Goal: Transaction & Acquisition: Purchase product/service

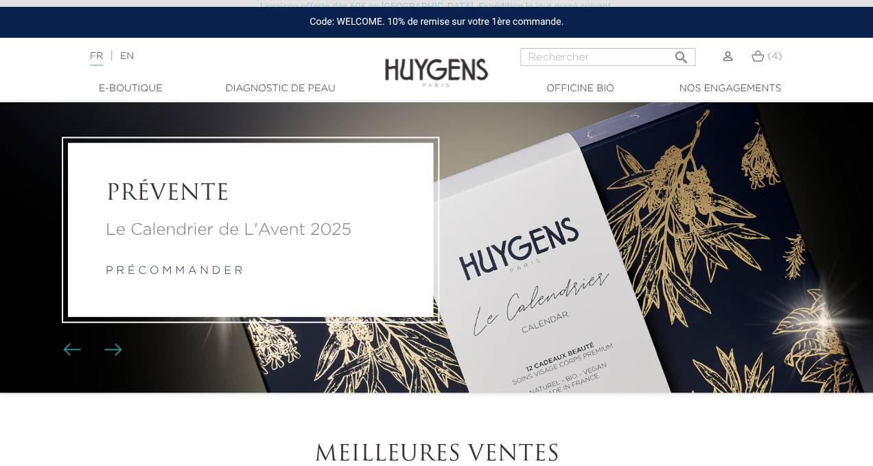
scroll to position [55, 0]
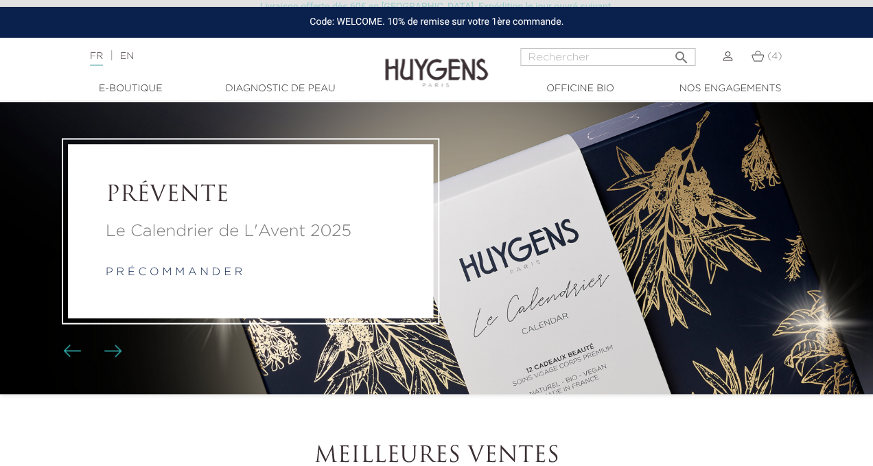
click at [205, 270] on link "p r é c o m m a n d e r" at bounding box center [174, 271] width 137 height 11
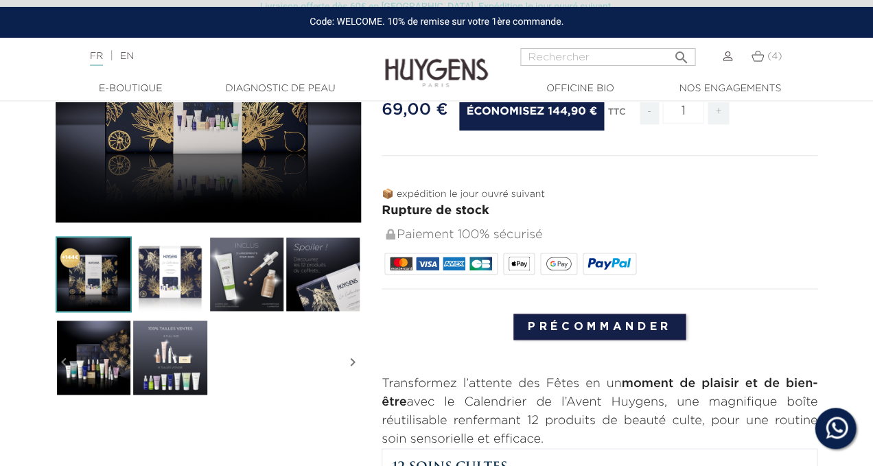
scroll to position [262, 0]
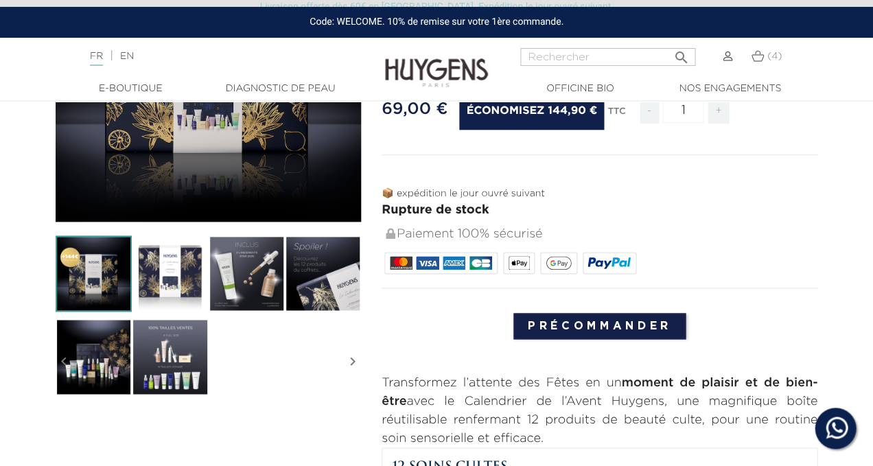
click at [165, 352] on img at bounding box center [170, 357] width 76 height 76
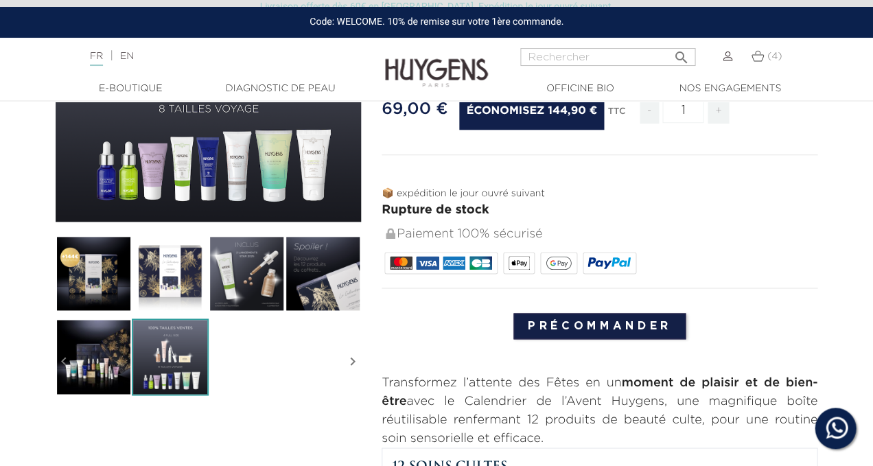
scroll to position [231, 0]
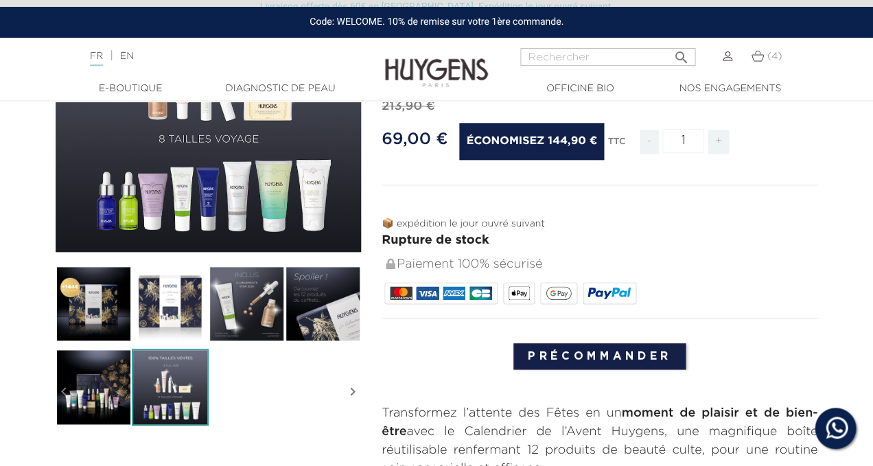
click at [109, 316] on img at bounding box center [94, 304] width 76 height 76
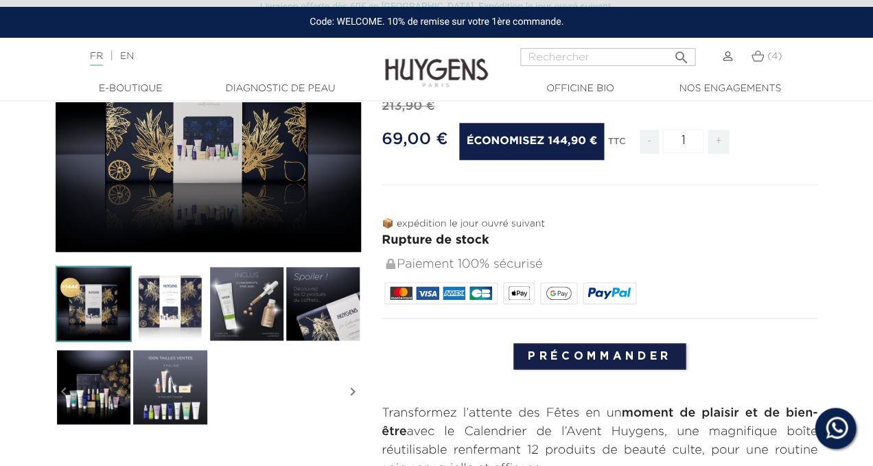
click at [170, 316] on img at bounding box center [170, 304] width 76 height 76
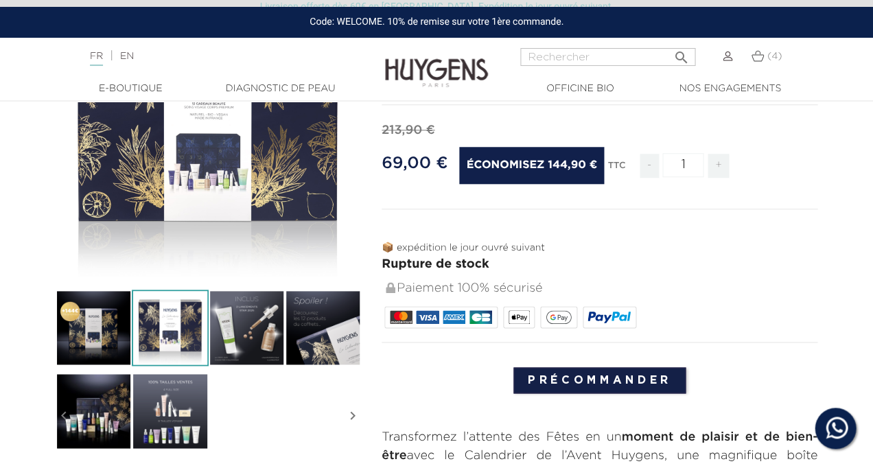
scroll to position [207, 0]
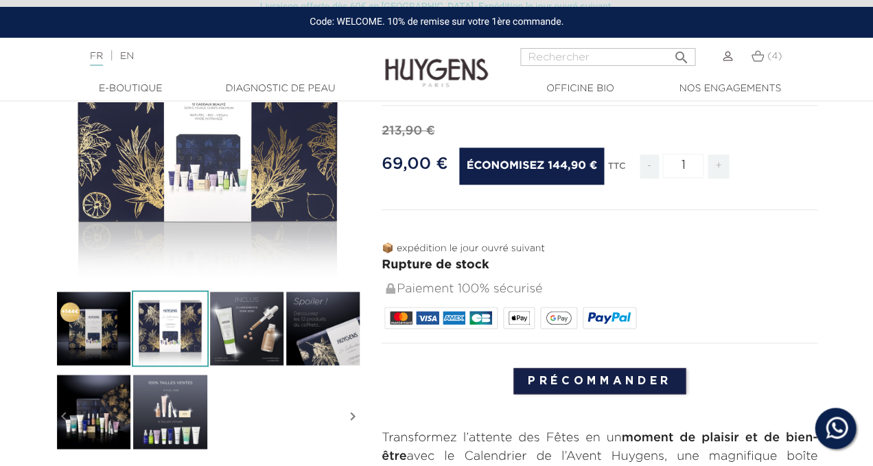
click at [240, 330] on img at bounding box center [247, 328] width 76 height 76
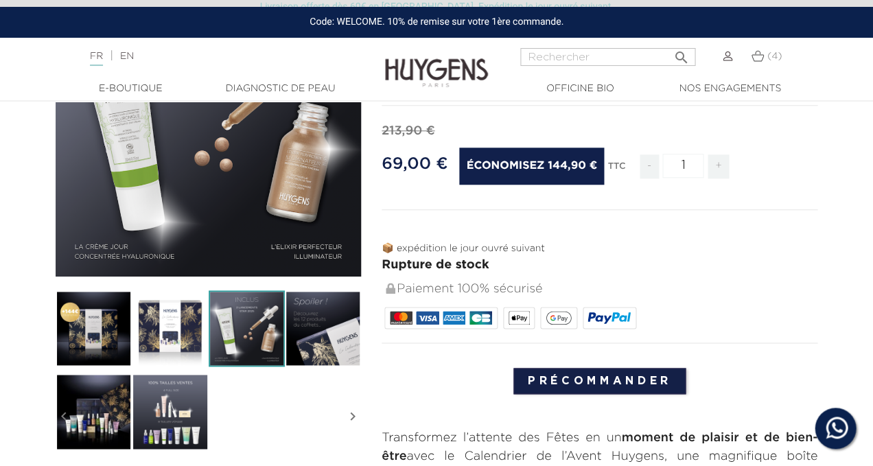
click at [325, 325] on img at bounding box center [323, 328] width 76 height 76
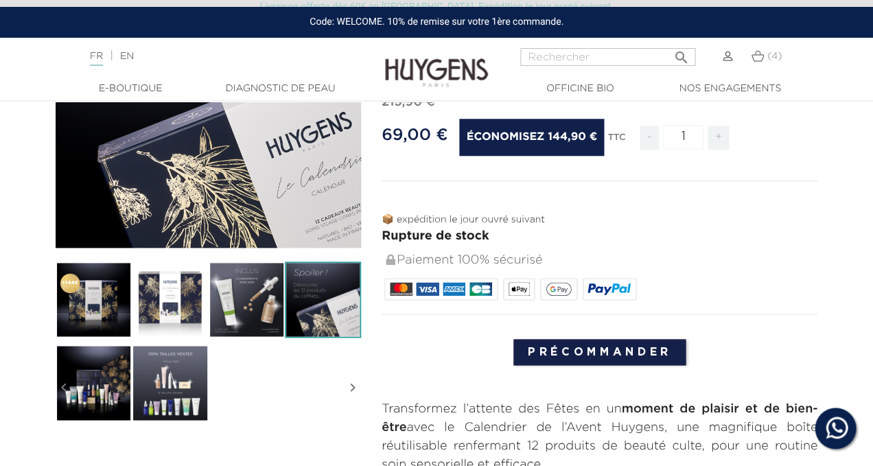
scroll to position [257, 0]
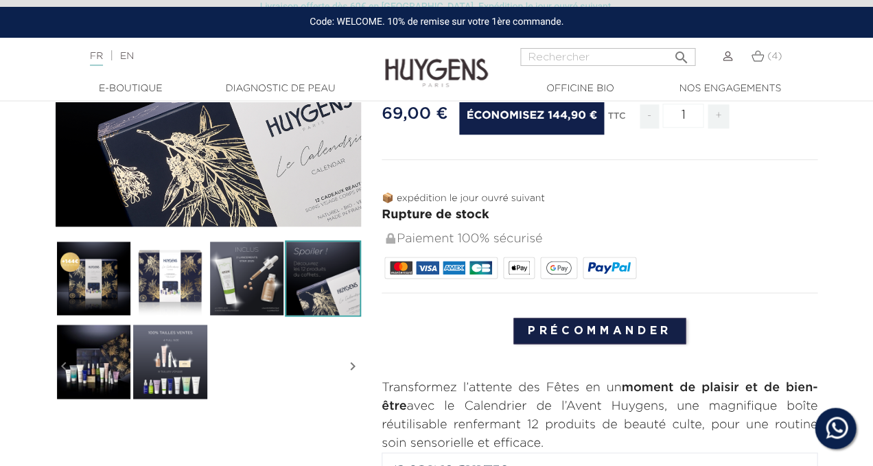
click at [180, 360] on img at bounding box center [170, 361] width 76 height 76
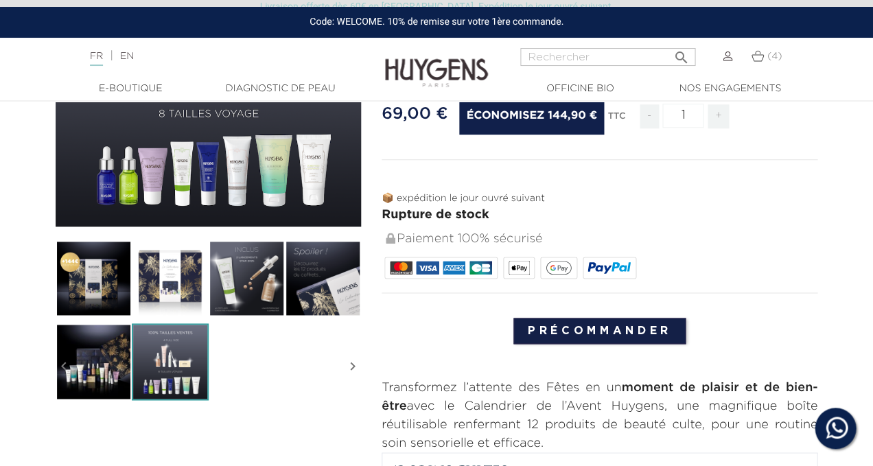
click at [89, 347] on img at bounding box center [94, 361] width 76 height 76
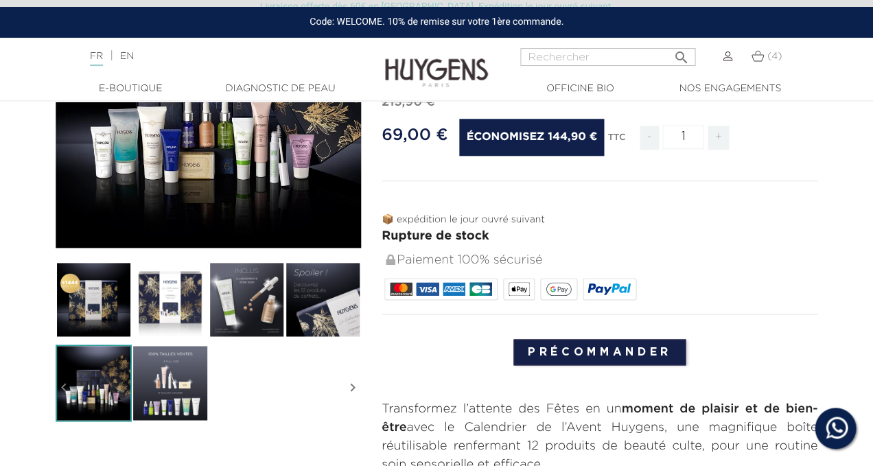
scroll to position [246, 0]
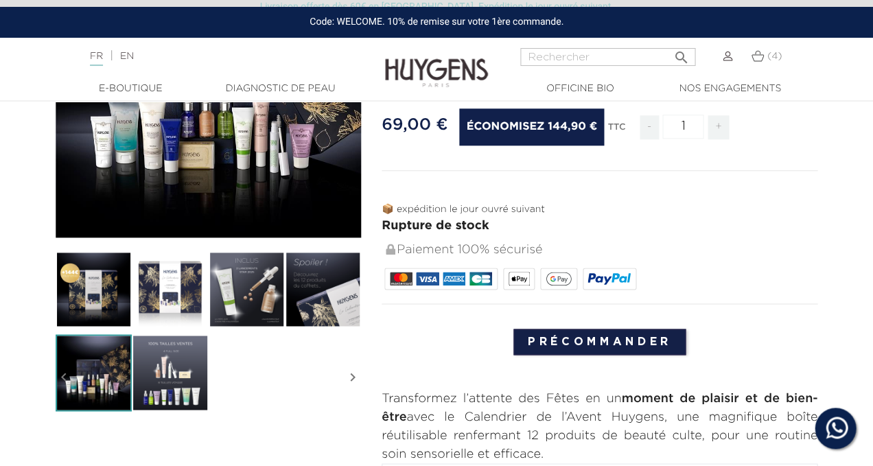
click at [169, 380] on img at bounding box center [170, 372] width 76 height 76
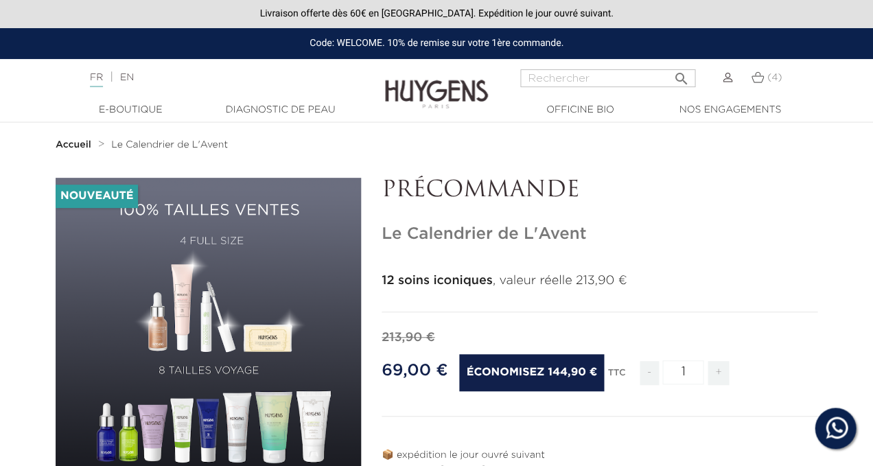
scroll to position [0, 0]
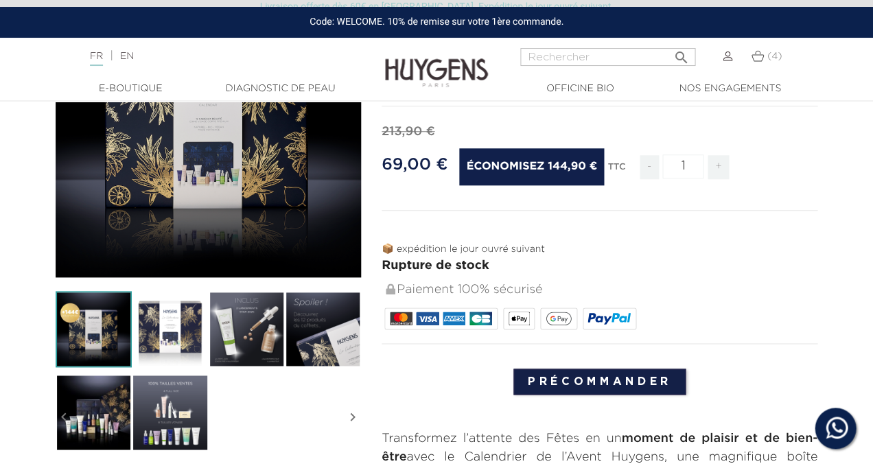
scroll to position [208, 0]
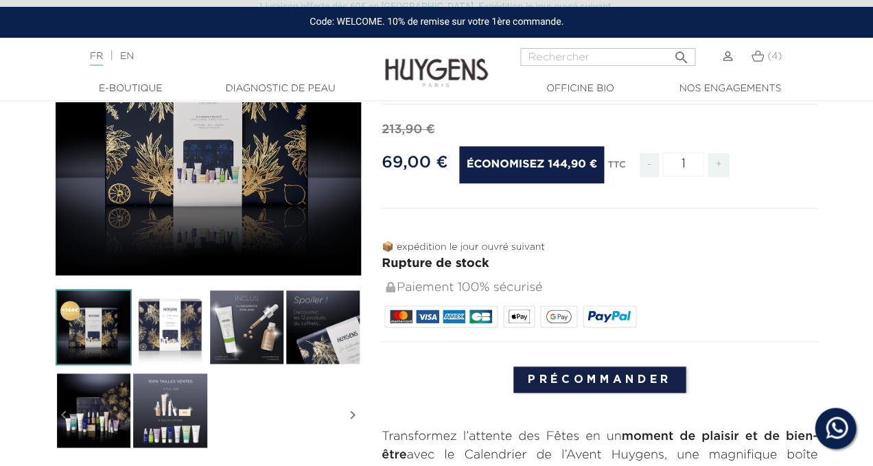
click at [169, 391] on img at bounding box center [170, 410] width 76 height 76
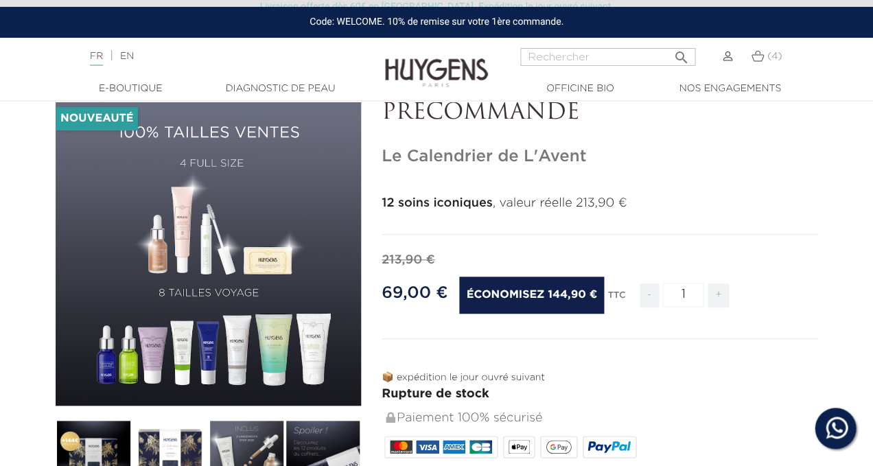
scroll to position [78, 0]
